Goal: Check status: Check status

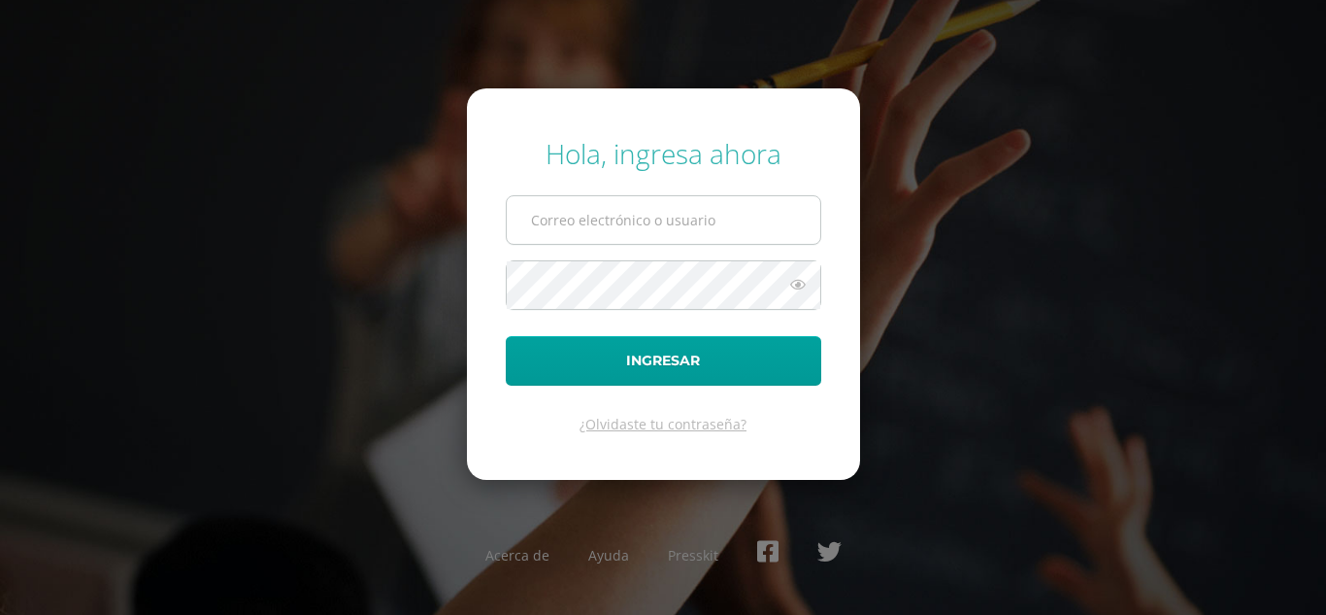
click at [570, 217] on input "text" at bounding box center [664, 220] width 314 height 48
type input "[EMAIL_ADDRESS][DOMAIN_NAME]"
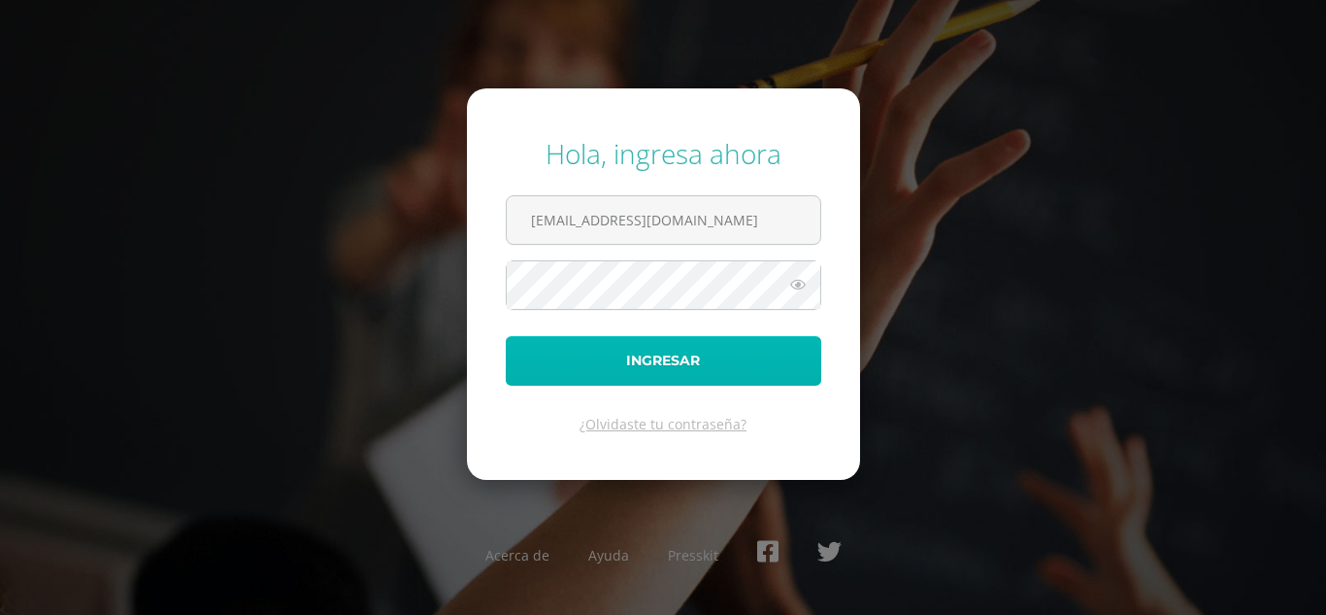
click at [645, 355] on button "Ingresar" at bounding box center [664, 361] width 316 height 50
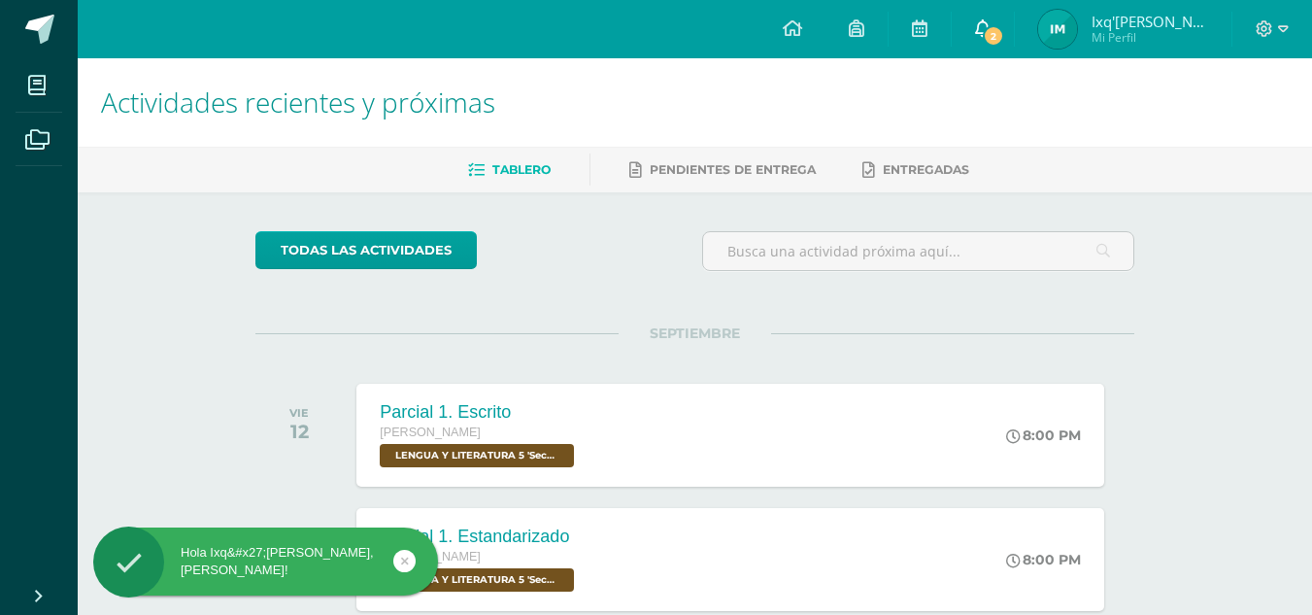
click at [983, 41] on link "2" at bounding box center [983, 29] width 62 height 58
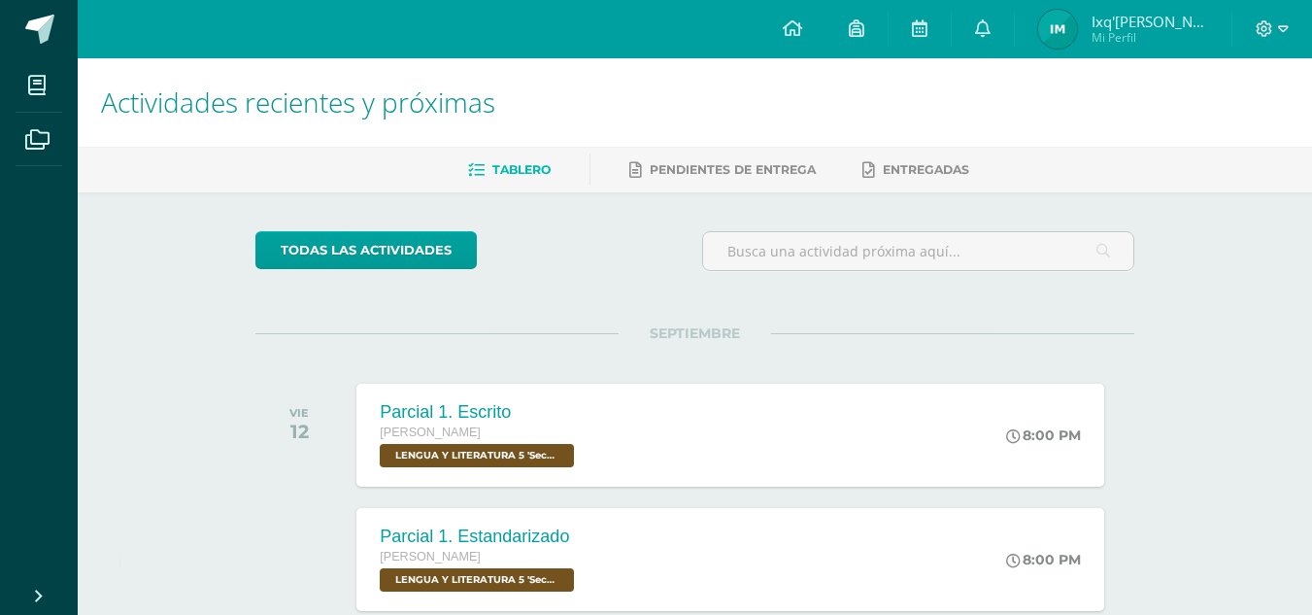
click at [1053, 25] on img at bounding box center [1057, 29] width 39 height 39
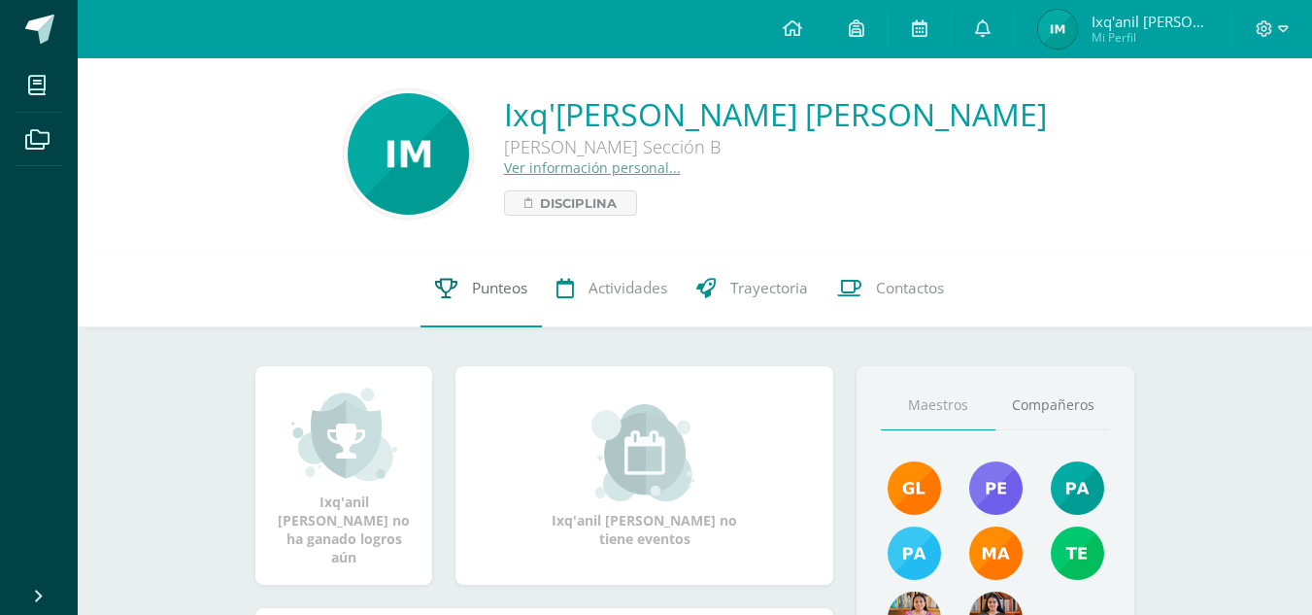
click at [508, 290] on span "Punteos" at bounding box center [499, 288] width 55 height 20
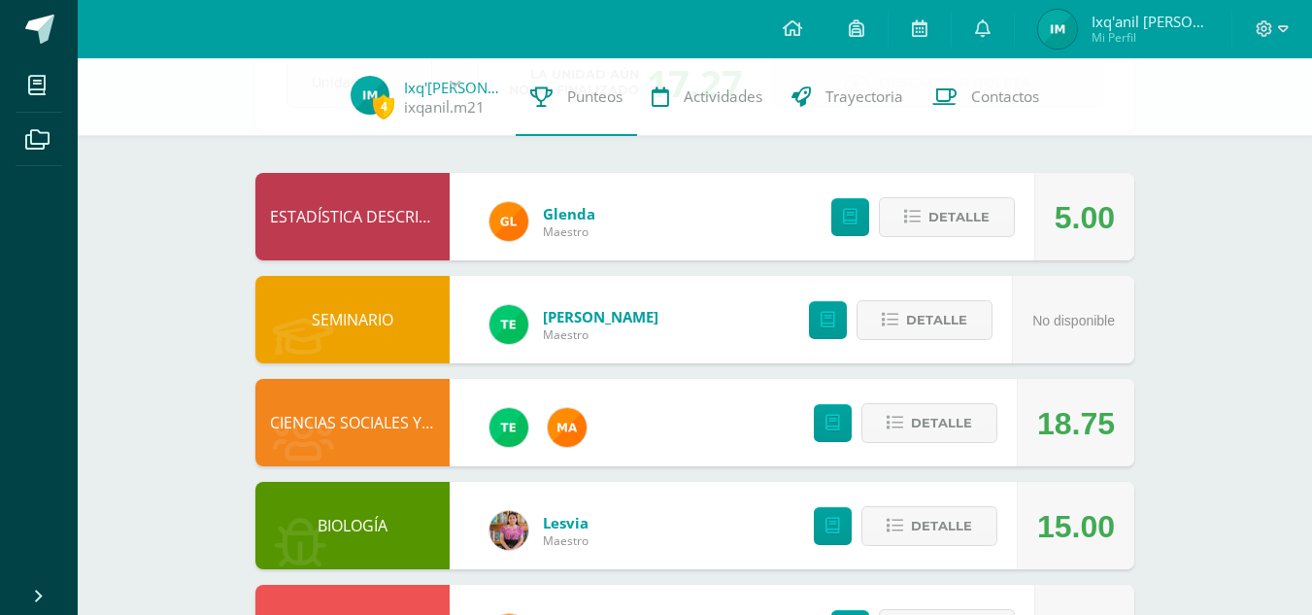
scroll to position [138, 0]
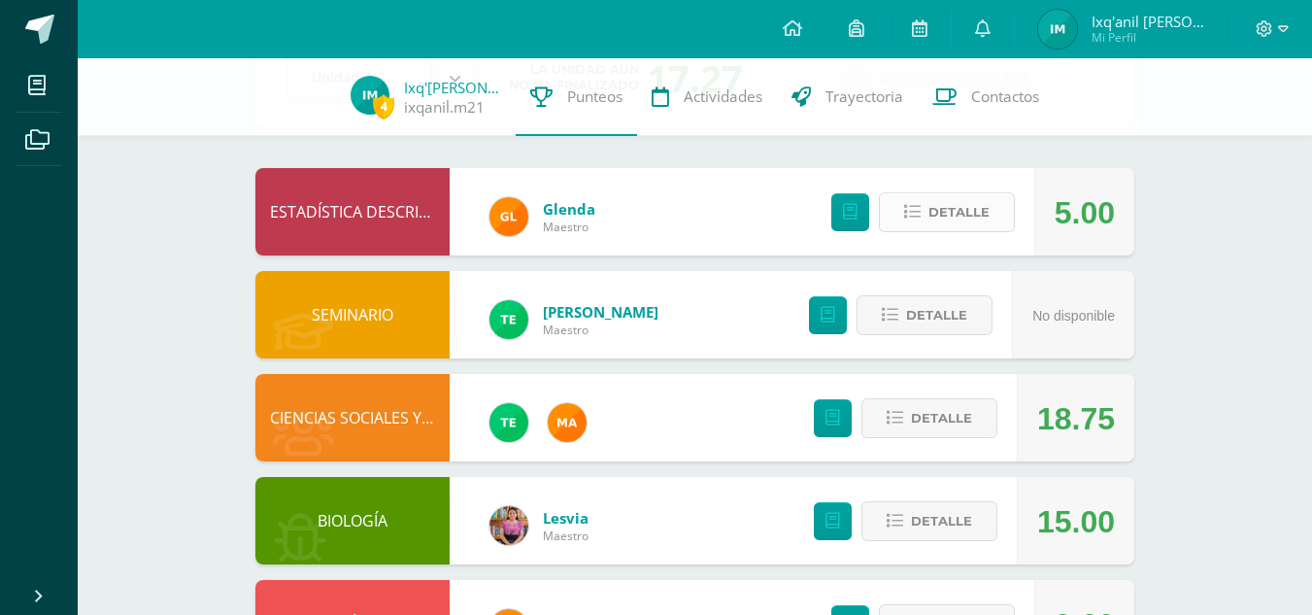
click at [957, 213] on span "Detalle" at bounding box center [958, 212] width 61 height 36
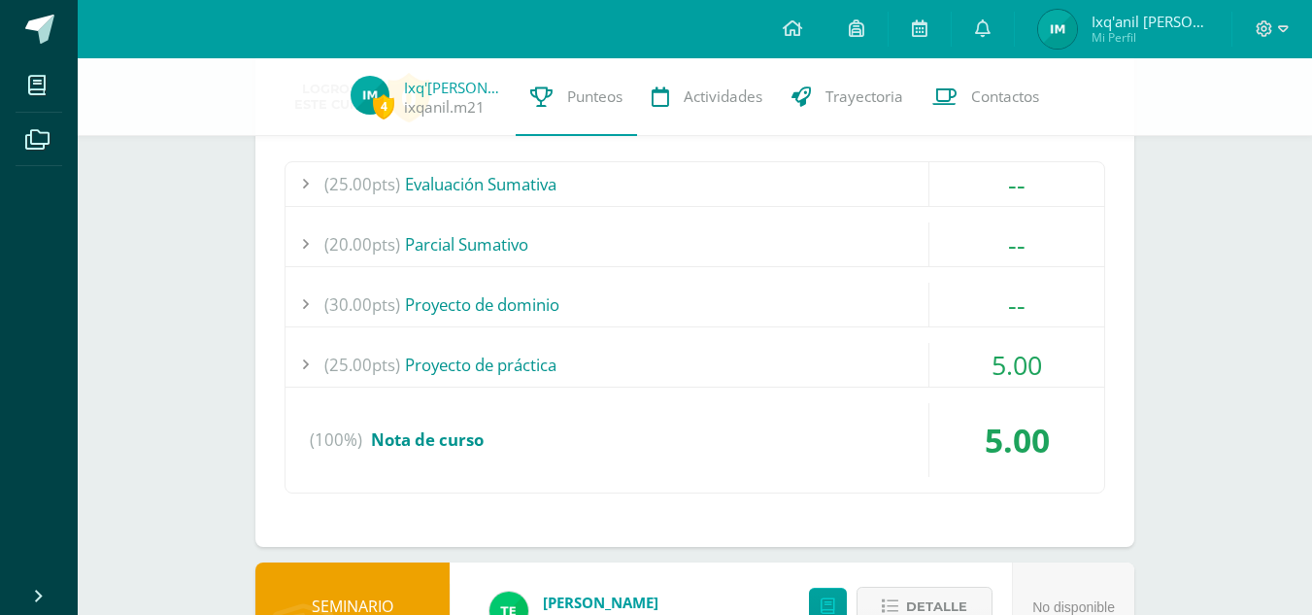
scroll to position [346, 0]
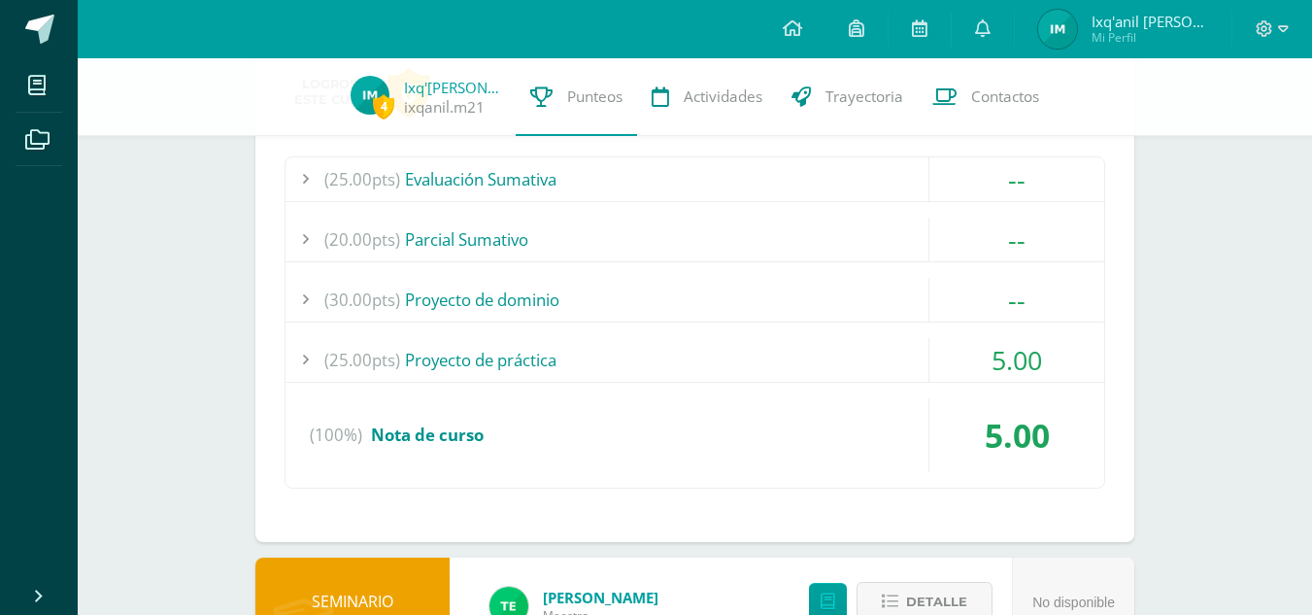
click at [777, 351] on div "(25.00pts) Proyecto de práctica" at bounding box center [694, 360] width 819 height 44
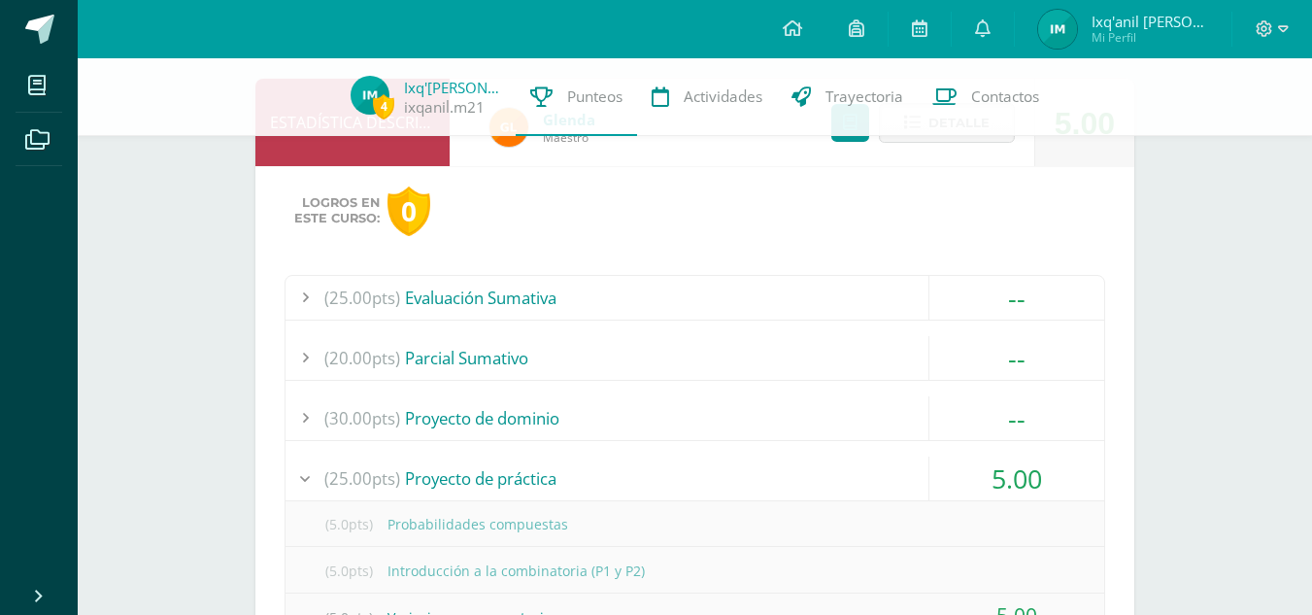
scroll to position [61, 0]
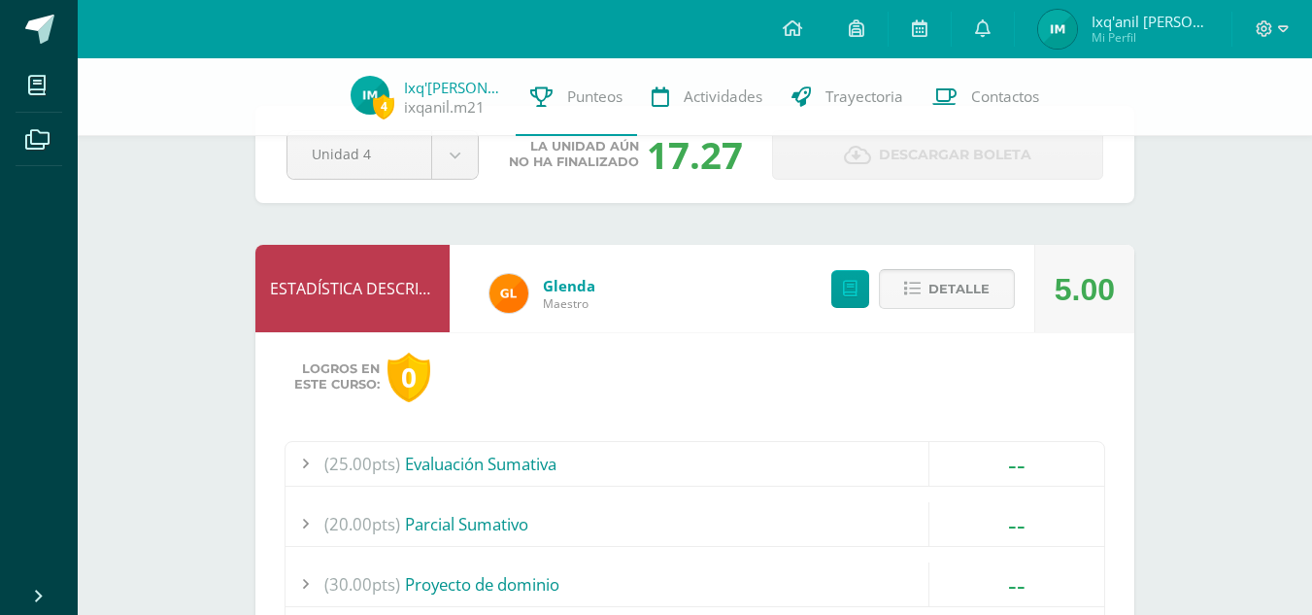
click at [946, 289] on span "Detalle" at bounding box center [958, 289] width 61 height 36
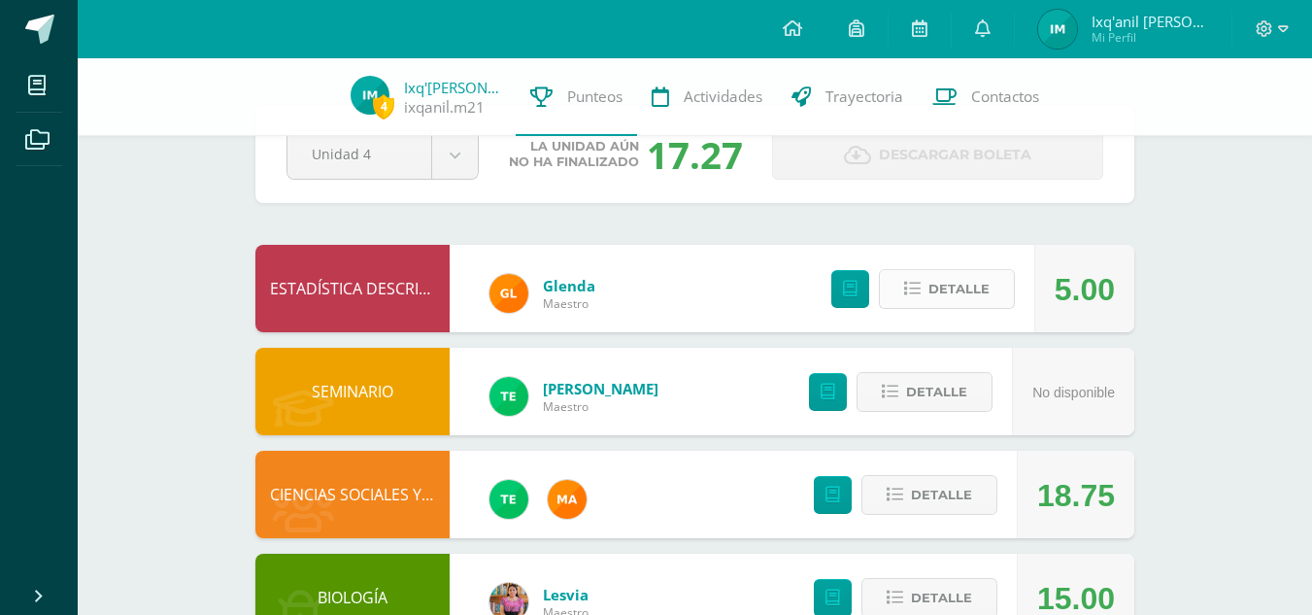
click at [946, 289] on span "Detalle" at bounding box center [958, 289] width 61 height 36
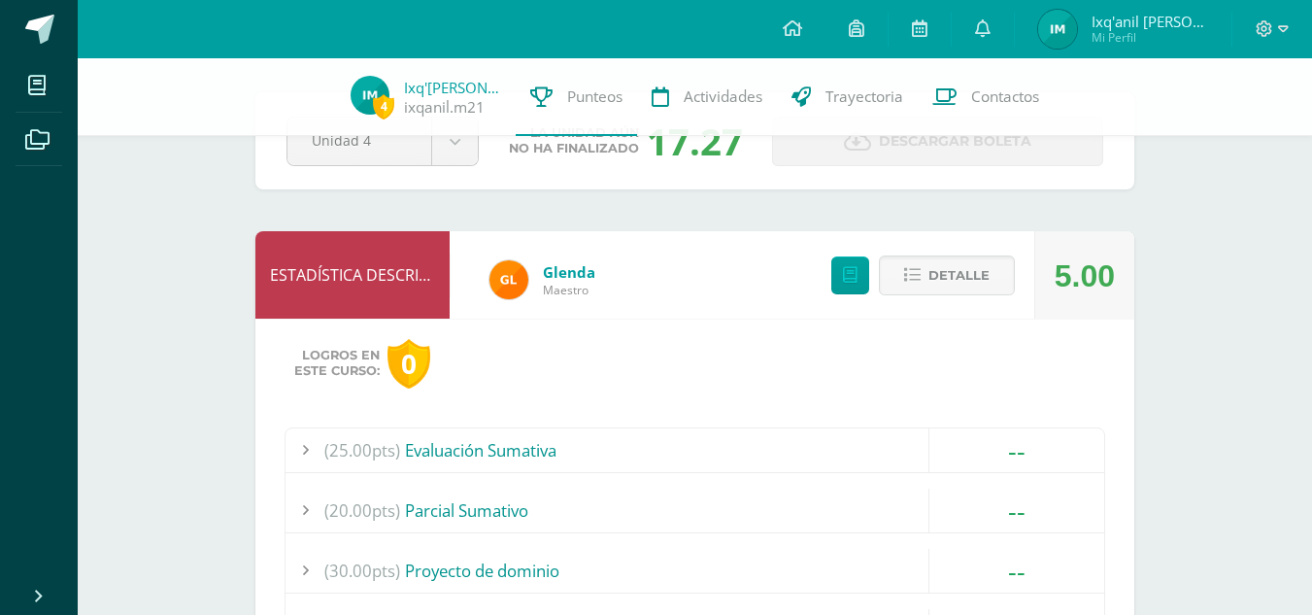
scroll to position [0, 0]
